Goal: Task Accomplishment & Management: Complete application form

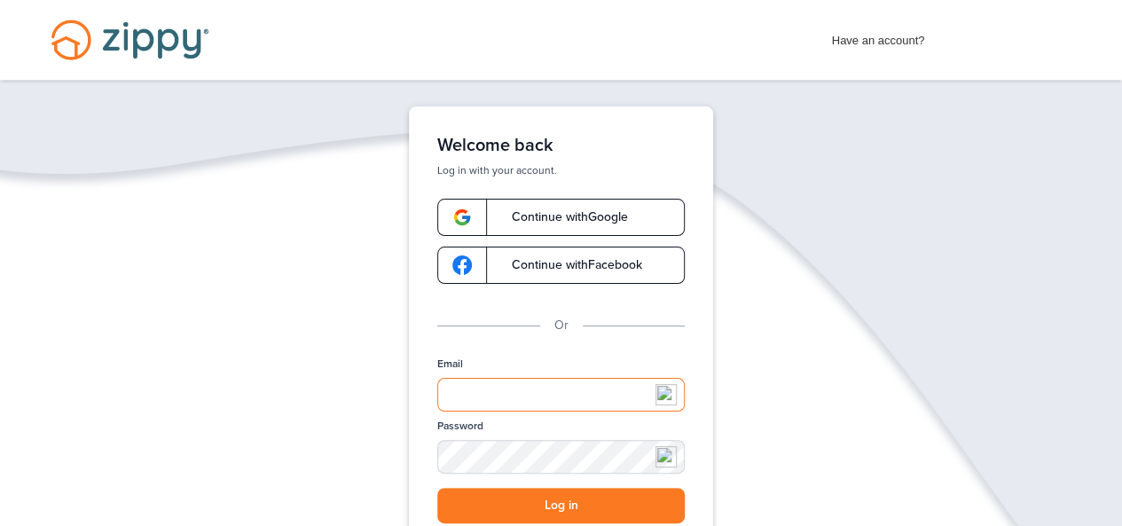
type input "**********"
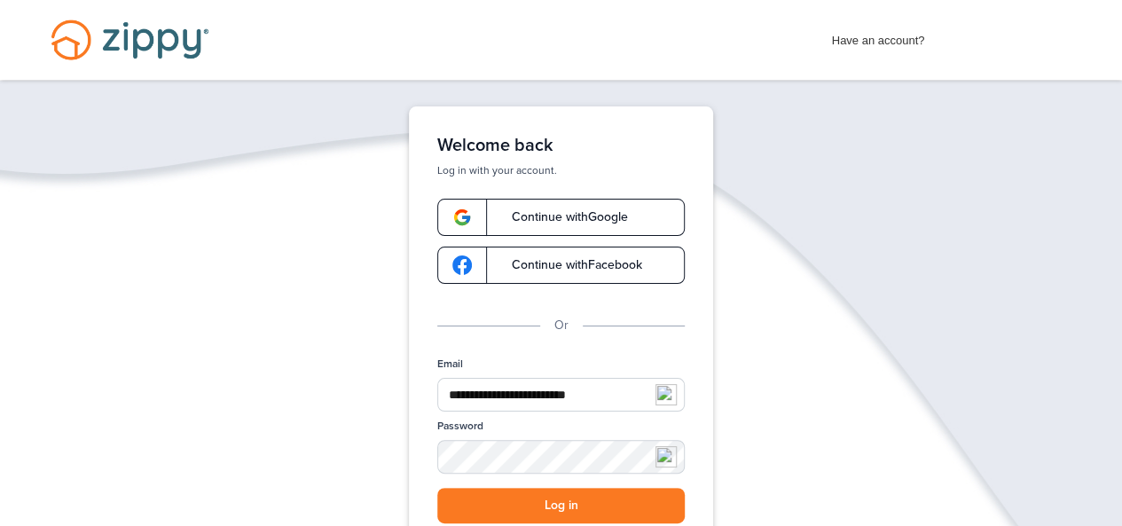
click at [560, 506] on button "Log in" at bounding box center [560, 506] width 247 height 36
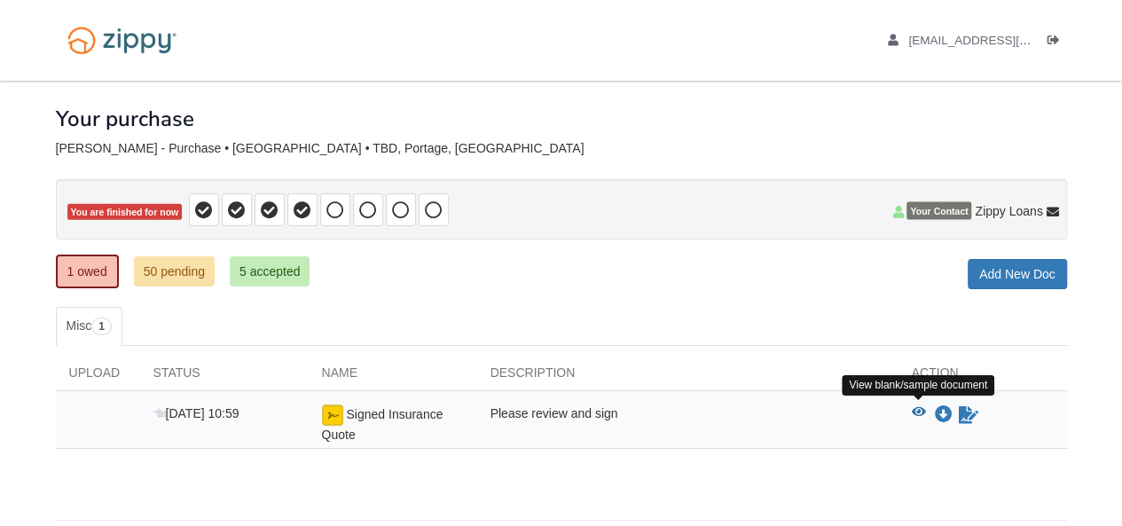
click at [919, 406] on icon "View Signed Insurance Quote" at bounding box center [919, 412] width 14 height 12
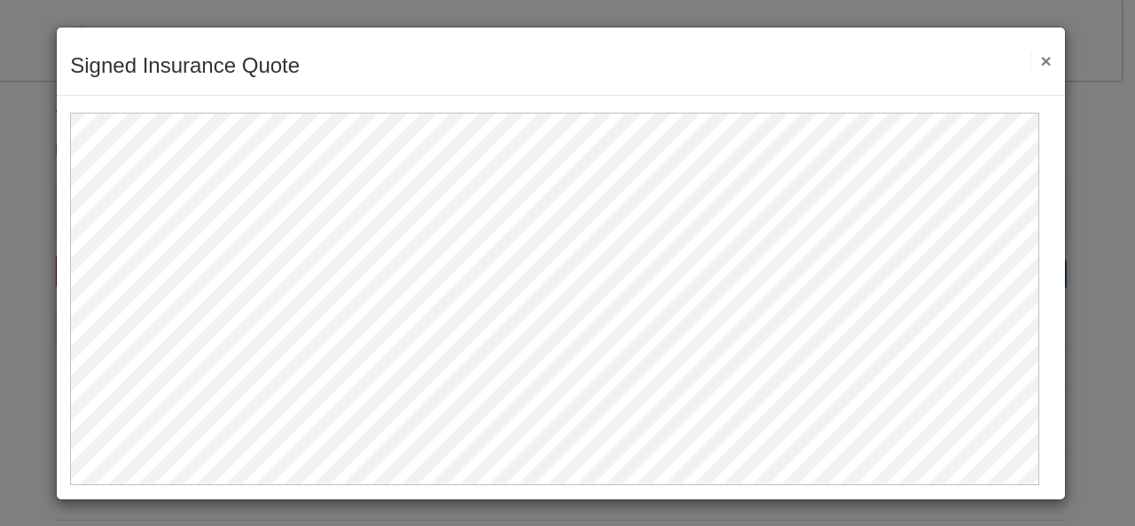
click at [1035, 61] on button "×" at bounding box center [1040, 60] width 20 height 19
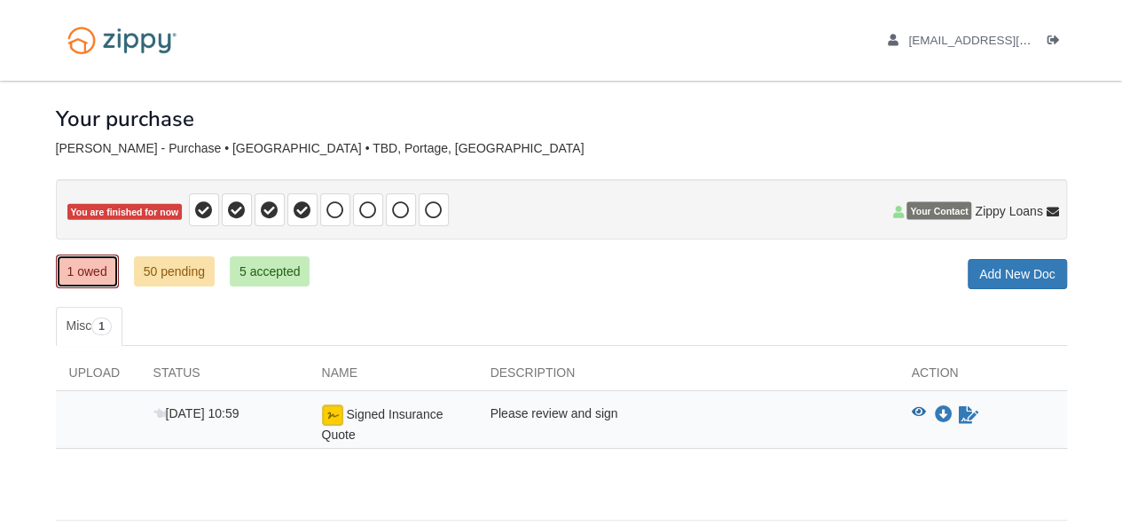
click at [90, 275] on link "1 owed" at bounding box center [87, 272] width 63 height 34
click at [777, 27] on div "johnwitherow6977@gmail.com Logout" at bounding box center [562, 40] width 1038 height 81
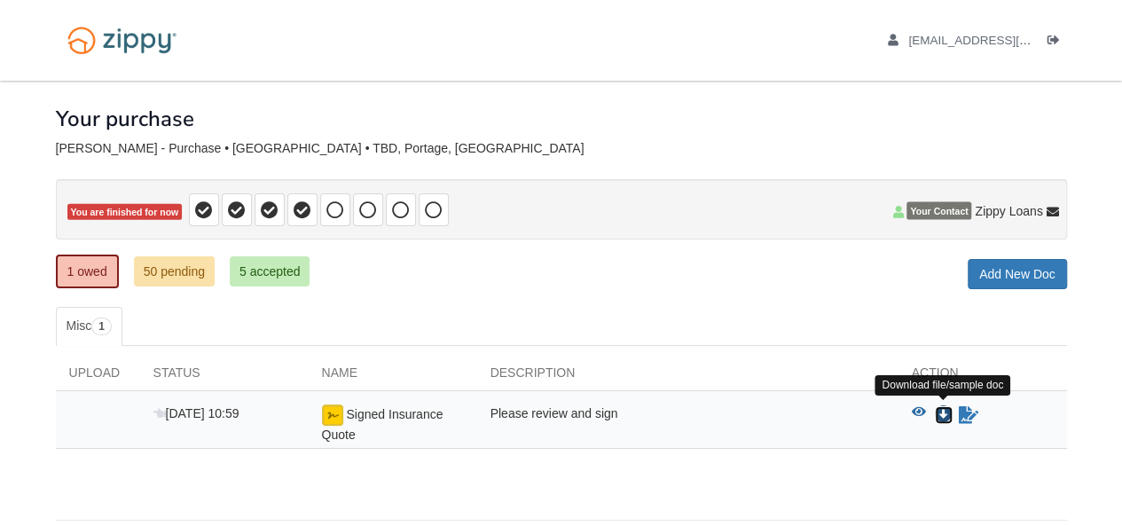
click at [944, 409] on icon "Download Signed Insurance Quote" at bounding box center [944, 415] width 18 height 18
click at [919, 412] on icon "View Signed Insurance Quote" at bounding box center [919, 412] width 14 height 12
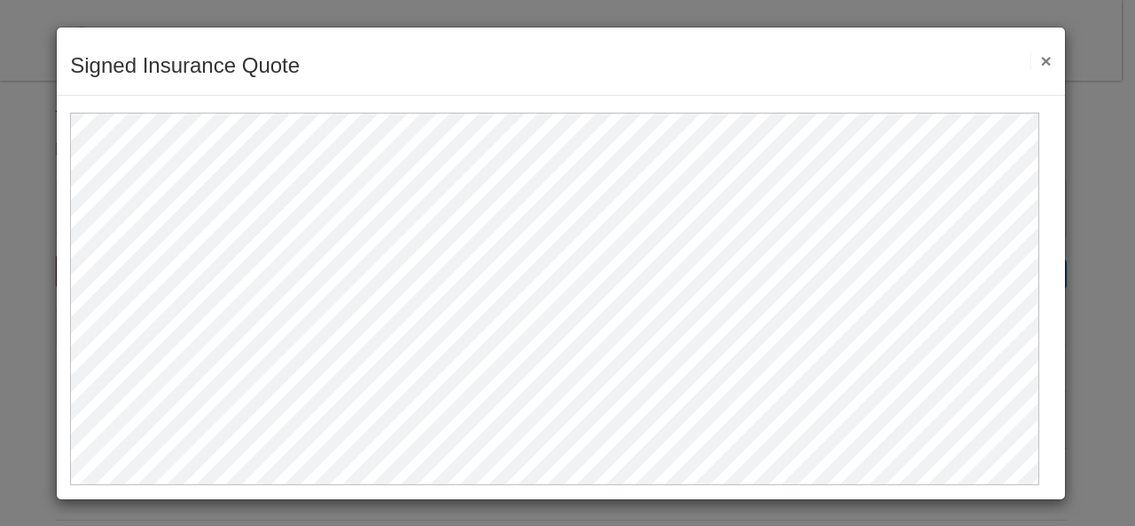
click at [1039, 408] on div at bounding box center [561, 290] width 1008 height 388
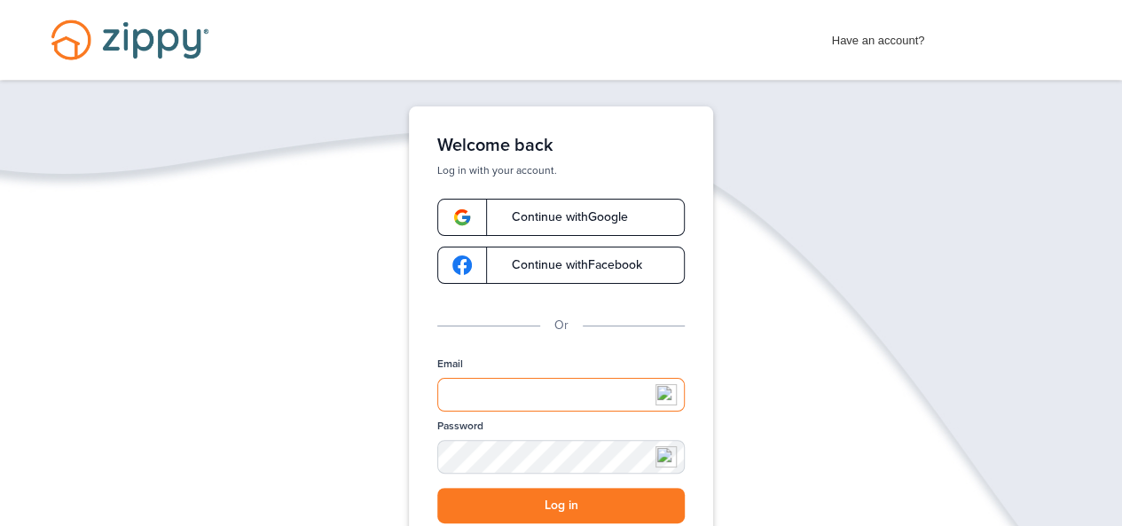
type input "**********"
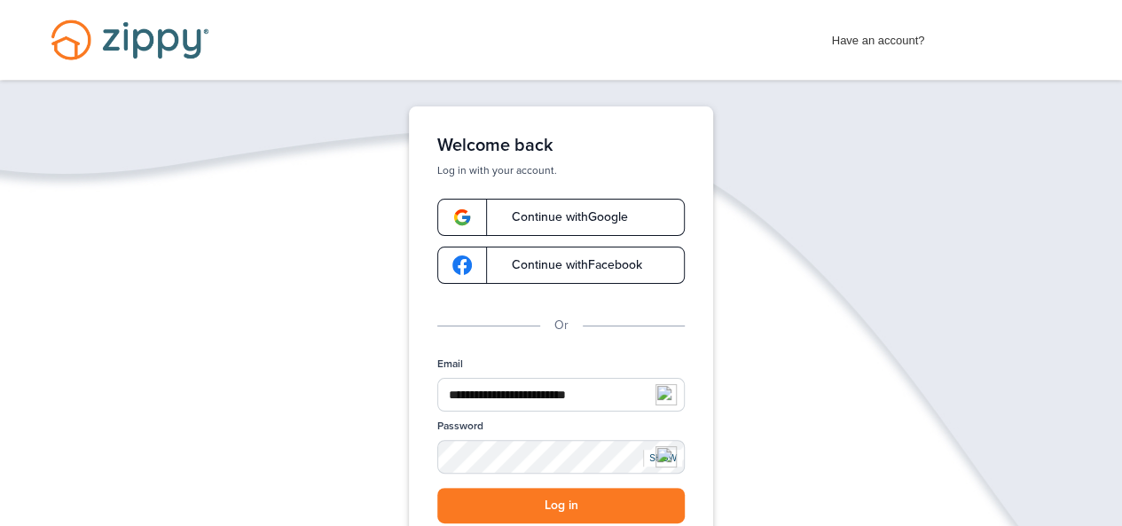
click at [596, 506] on button "Log in" at bounding box center [560, 506] width 247 height 36
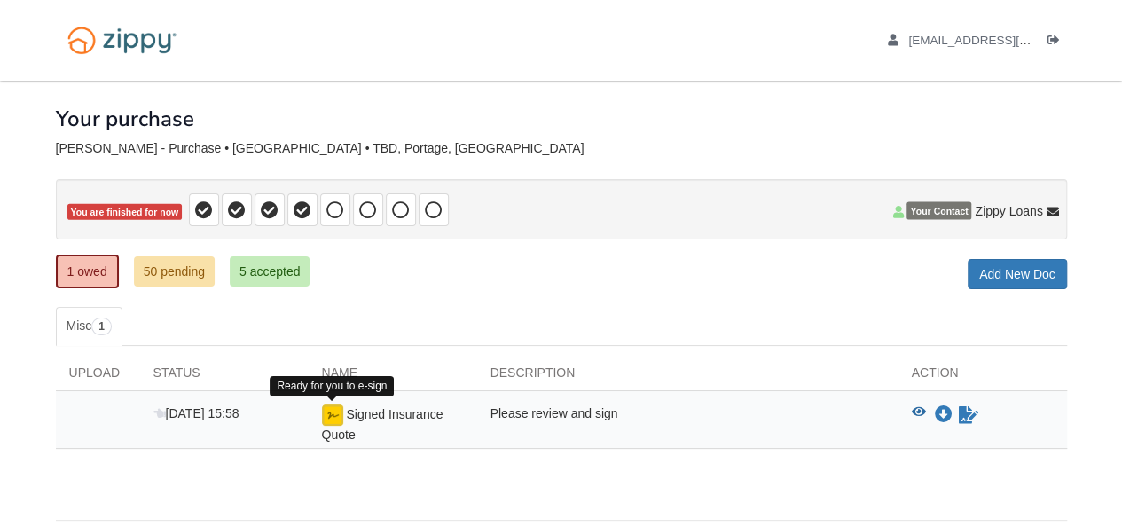
click at [333, 417] on img at bounding box center [332, 414] width 21 height 21
click at [328, 409] on img at bounding box center [332, 414] width 21 height 21
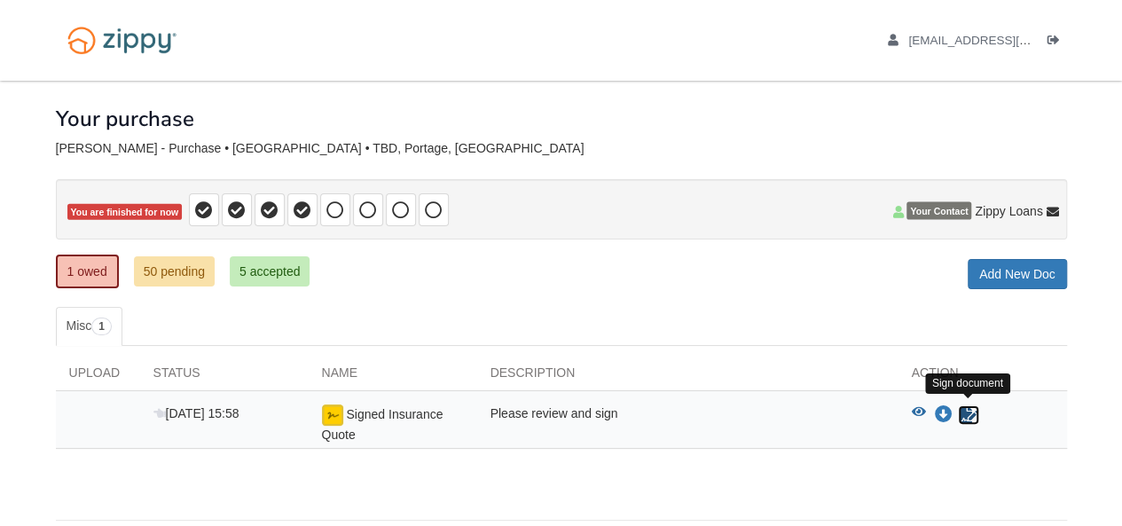
click at [967, 413] on icon "Sign Form" at bounding box center [969, 415] width 20 height 18
click at [106, 274] on link "1 owed" at bounding box center [87, 272] width 63 height 34
